Goal: Check status: Check status

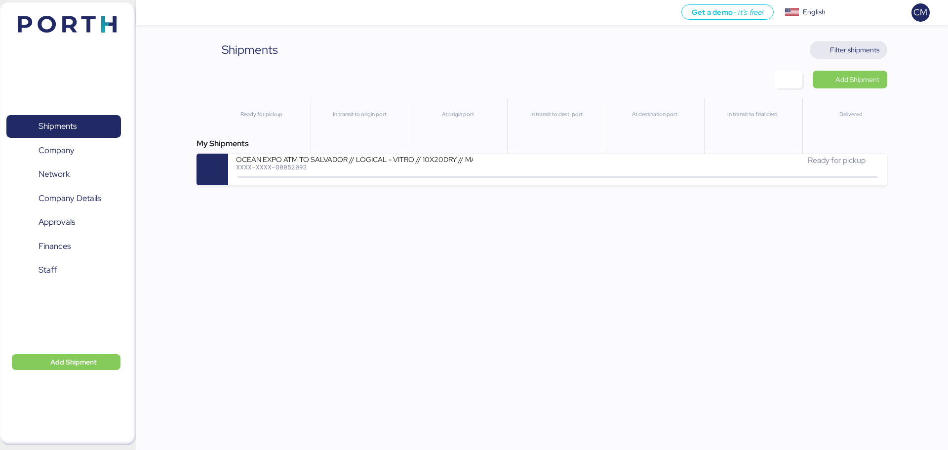
click at [857, 46] on span "Filter shipments" at bounding box center [854, 50] width 49 height 12
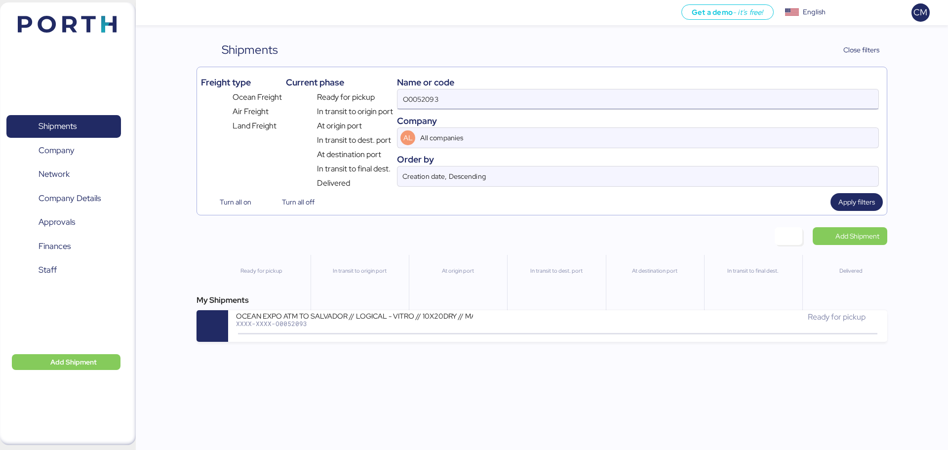
click at [435, 103] on input "O0052093" at bounding box center [637, 99] width 481 height 20
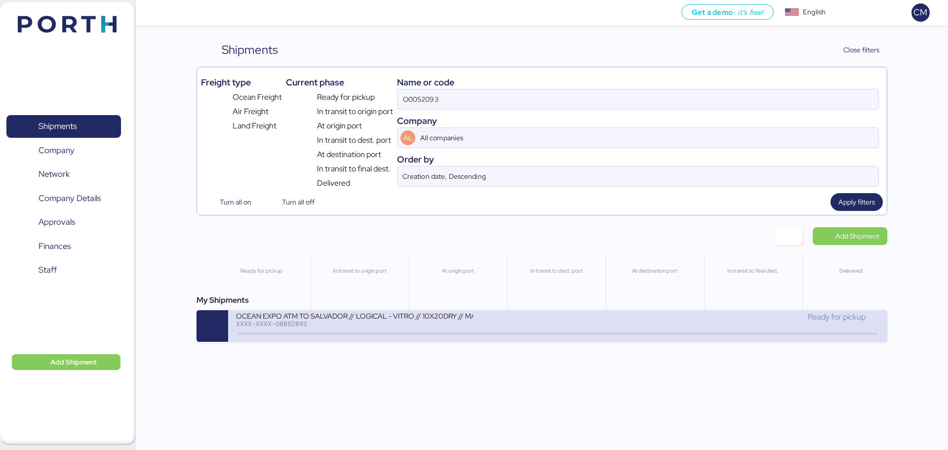
click at [438, 322] on div "XXXX-XXXX-O0052093" at bounding box center [354, 323] width 237 height 7
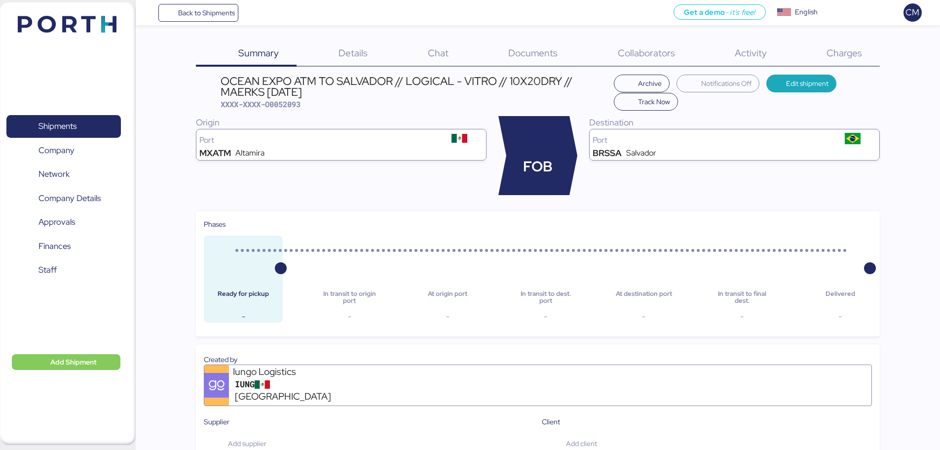
click at [856, 54] on span "Charges" at bounding box center [845, 52] width 36 height 13
